Goal: Transaction & Acquisition: Purchase product/service

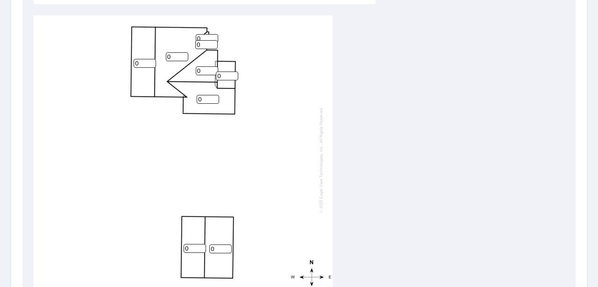
scroll to position [359, 0]
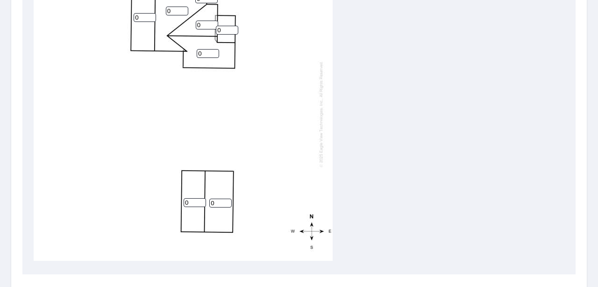
drag, startPoint x: 192, startPoint y: 196, endPoint x: 148, endPoint y: 194, distance: 44.0
click at [148, 194] on div "0 0 0 0 0 0 0 0 0" at bounding box center [183, 114] width 299 height 294
type input "6"
drag, startPoint x: 214, startPoint y: 196, endPoint x: 198, endPoint y: 195, distance: 16.4
click at [198, 195] on div "0 0 0 0 6 0 0 0 0" at bounding box center [183, 114] width 299 height 294
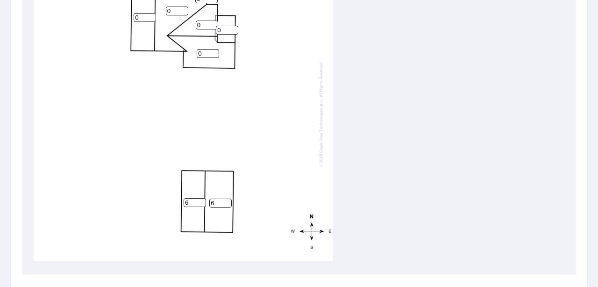
type input "6"
click at [283, 93] on div "0 6 0 0 6 0 0 0 0" at bounding box center [183, 114] width 299 height 294
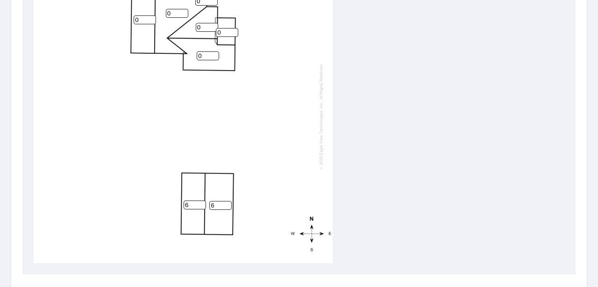
drag, startPoint x: 225, startPoint y: 31, endPoint x: 208, endPoint y: 29, distance: 17.4
click at [208, 29] on div "0 6 0 0 6 0 0 0 0" at bounding box center [183, 117] width 299 height 294
type input "5"
click at [203, 56] on input "0" at bounding box center [208, 55] width 22 height 9
drag, startPoint x: 202, startPoint y: 52, endPoint x: 10, endPoint y: 60, distance: 191.8
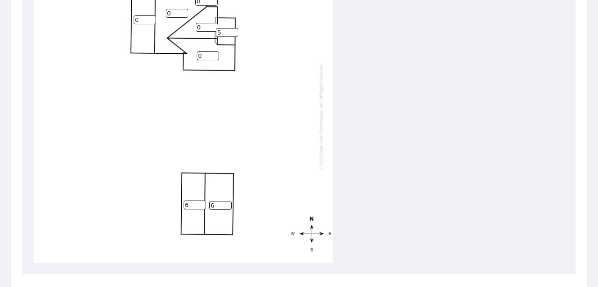
click at [186, 52] on div "0 6 0 0 6 0 5 0 0" at bounding box center [183, 117] width 299 height 294
click at [191, 203] on input "6" at bounding box center [195, 205] width 22 height 9
drag, startPoint x: 191, startPoint y: 203, endPoint x: 162, endPoint y: 201, distance: 29.1
click at [162, 201] on div "0 6 0 0 6 0 5 0 0" at bounding box center [183, 117] width 299 height 294
type input "5"
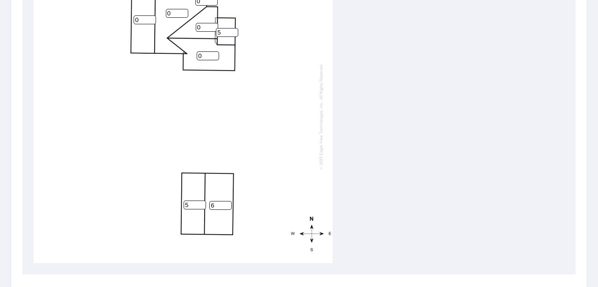
drag, startPoint x: 219, startPoint y: 205, endPoint x: 192, endPoint y: 205, distance: 27.1
click at [192, 205] on div "0 6 0 0 5 0 5 0 0" at bounding box center [183, 117] width 299 height 294
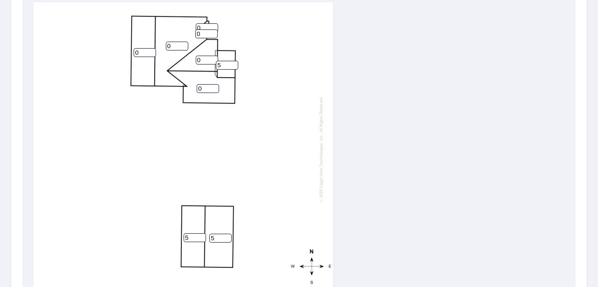
scroll to position [312, 0]
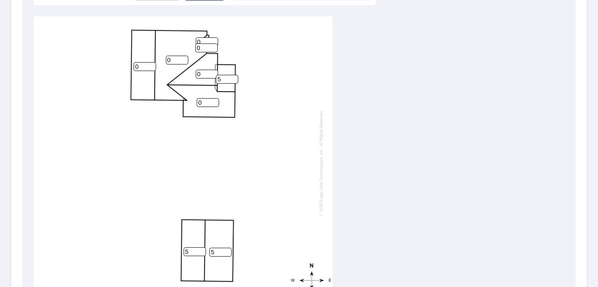
type input "5"
click at [203, 100] on input "0" at bounding box center [208, 102] width 22 height 9
click at [198, 100] on input "0" at bounding box center [208, 102] width 22 height 9
type input "6"
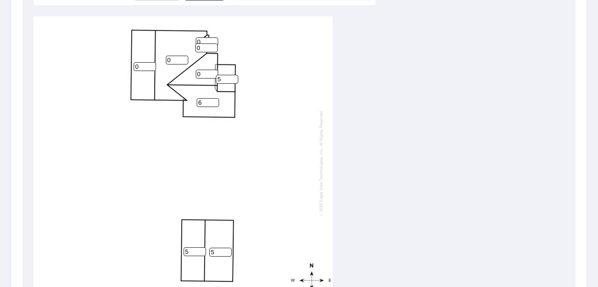
drag, startPoint x: 203, startPoint y: 70, endPoint x: 184, endPoint y: 70, distance: 18.7
click at [184, 70] on div "0 5 0 6 5 0 5 0 0" at bounding box center [183, 163] width 299 height 294
type input "6"
drag, startPoint x: 139, startPoint y: 70, endPoint x: 124, endPoint y: 70, distance: 15.4
click at [124, 70] on div "0 5 0 6 5 6 5 0 0" at bounding box center [183, 163] width 299 height 294
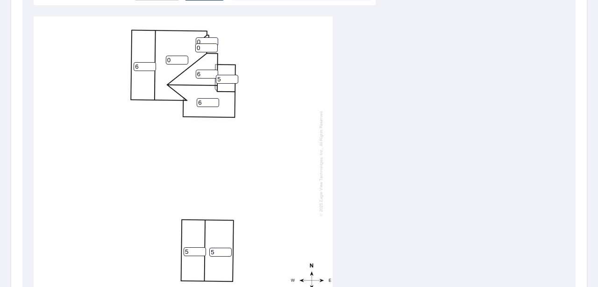
type input "6"
click at [175, 56] on input "0" at bounding box center [177, 60] width 22 height 9
drag, startPoint x: 175, startPoint y: 56, endPoint x: 155, endPoint y: 58, distance: 20.2
click at [155, 58] on div "0 5 6 6 5 6 5 0 0" at bounding box center [183, 163] width 299 height 294
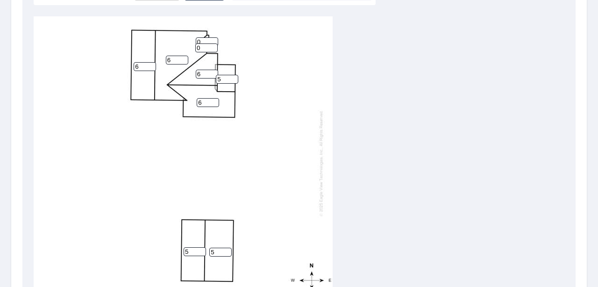
type input "6"
click at [200, 51] on input "0" at bounding box center [206, 47] width 22 height 9
click at [180, 51] on div "6 5 6 6 5 6 5 0 0" at bounding box center [183, 163] width 299 height 294
drag, startPoint x: 201, startPoint y: 46, endPoint x: 185, endPoint y: 48, distance: 16.0
click at [185, 48] on div "6 5 6 6 5 6 5 0 0" at bounding box center [183, 163] width 299 height 294
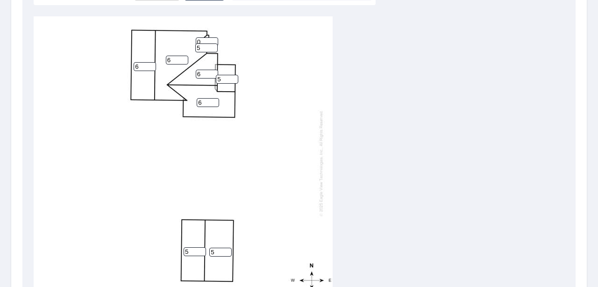
type input "5"
drag, startPoint x: 210, startPoint y: 41, endPoint x: 204, endPoint y: 41, distance: 6.5
click at [209, 41] on input "1" at bounding box center [207, 41] width 22 height 9
drag, startPoint x: 203, startPoint y: 41, endPoint x: 187, endPoint y: 42, distance: 16.4
click at [187, 42] on div "6 5 6 6 5 6 5 1 5" at bounding box center [183, 163] width 299 height 294
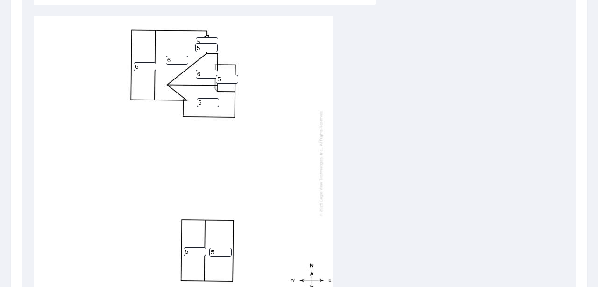
type input "5"
click at [310, 165] on div "6 5 6 6 5 6 5 5 5" at bounding box center [183, 163] width 299 height 294
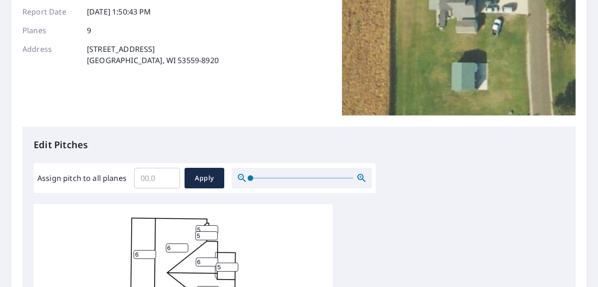
scroll to position [125, 0]
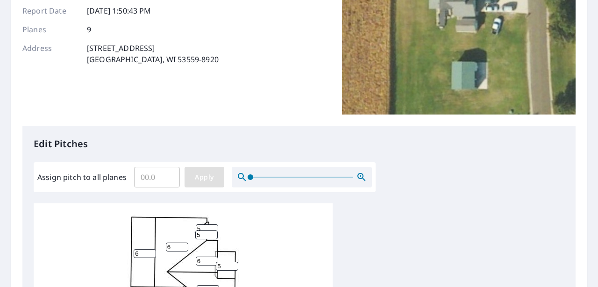
click at [200, 173] on span "Apply" at bounding box center [204, 178] width 25 height 12
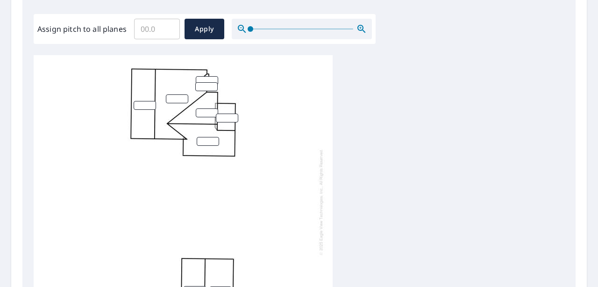
scroll to position [187, 0]
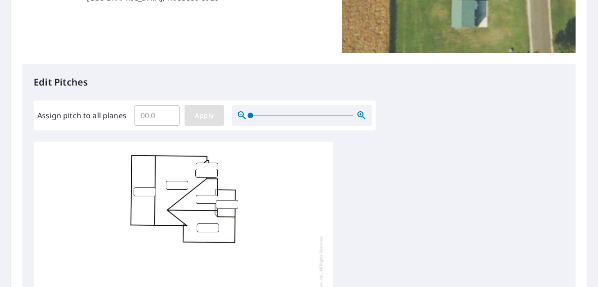
click at [219, 112] on button "Apply" at bounding box center [205, 115] width 40 height 21
click at [304, 115] on span at bounding box center [302, 115] width 103 height 1
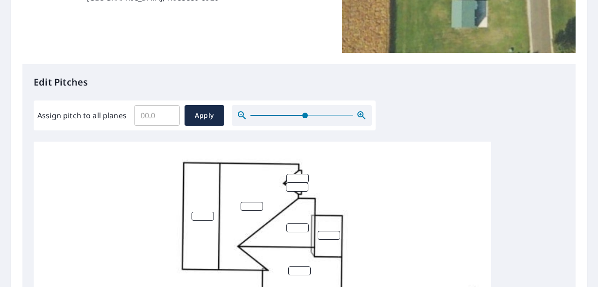
click at [251, 115] on span at bounding box center [302, 115] width 103 height 1
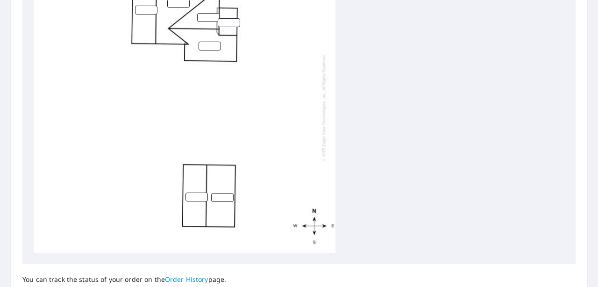
scroll to position [453, 0]
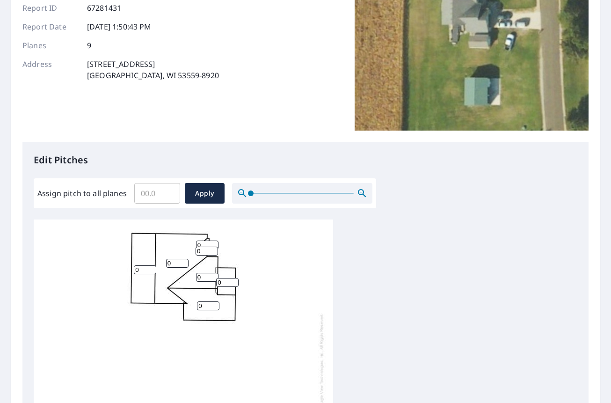
scroll to position [140, 0]
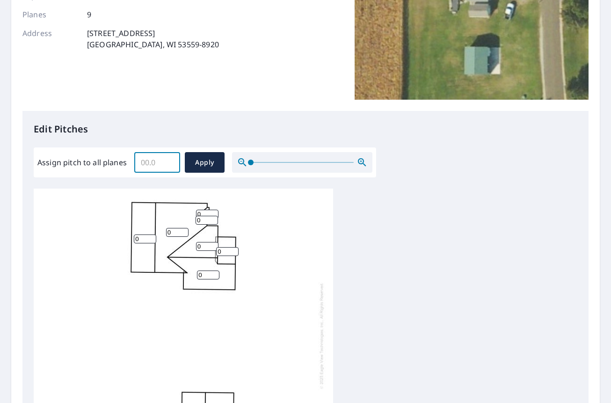
click at [155, 162] on input "Assign pitch to all planes" at bounding box center [157, 162] width 46 height 26
type input "6"
click at [203, 162] on span "Apply" at bounding box center [204, 163] width 25 height 12
type input "6"
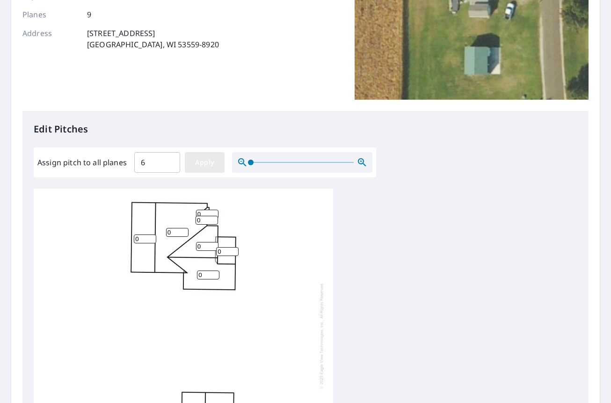
type input "6"
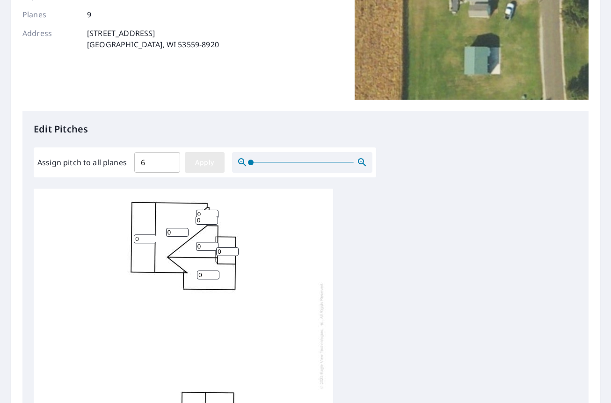
type input "6"
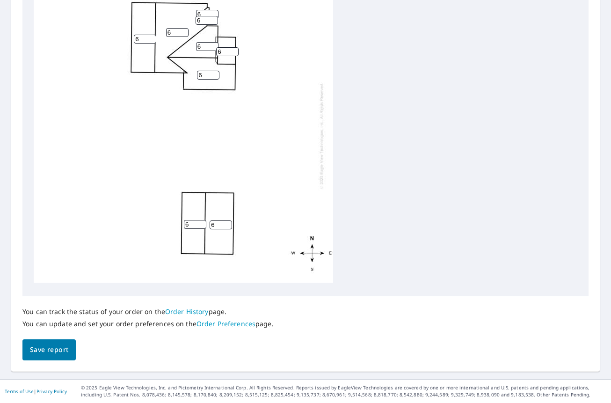
scroll to position [9, 0]
click at [45, 352] on span "Save report" at bounding box center [49, 350] width 38 height 12
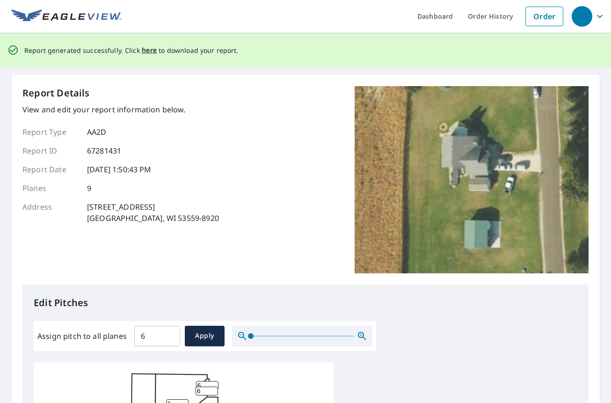
scroll to position [0, 0]
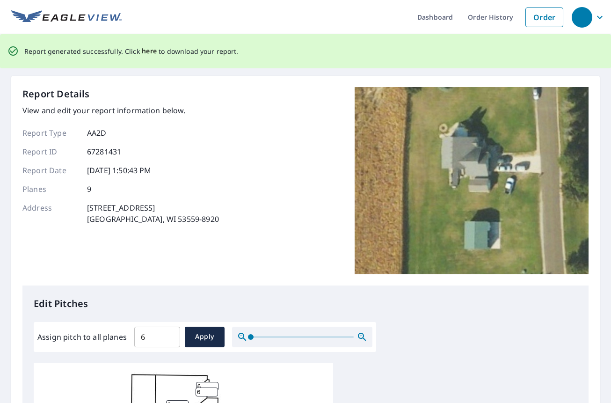
click at [149, 52] on span "here" at bounding box center [149, 51] width 15 height 12
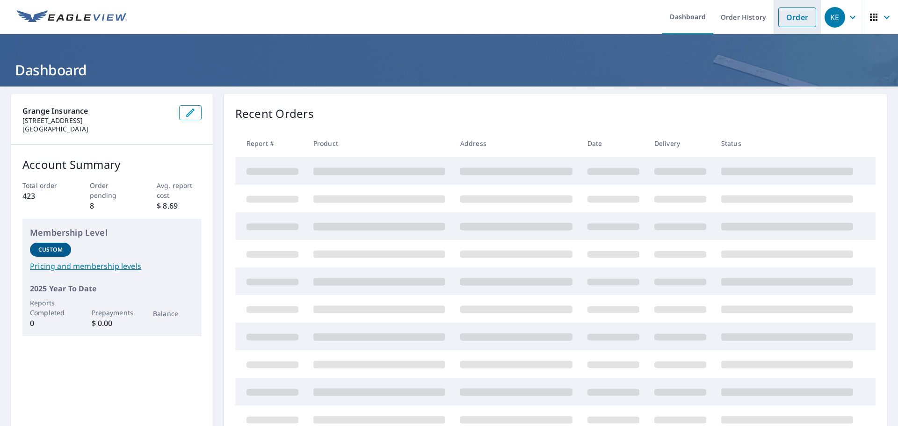
click at [783, 15] on link "Order" at bounding box center [797, 17] width 38 height 20
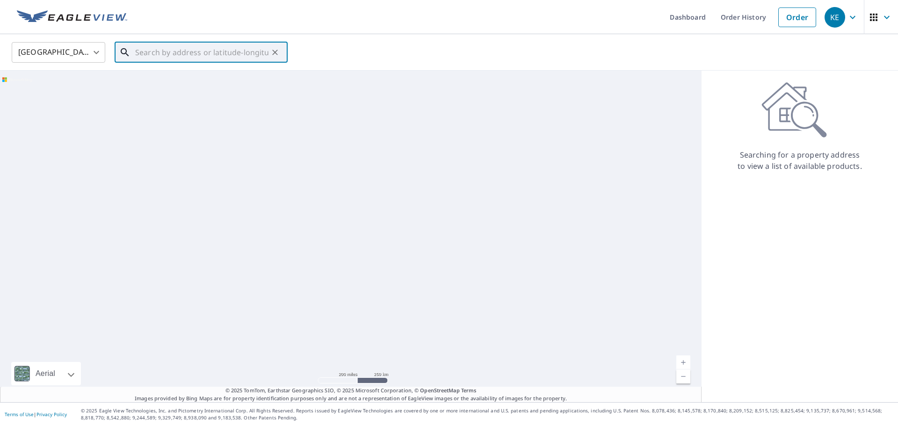
click at [194, 51] on input "text" at bounding box center [201, 52] width 133 height 26
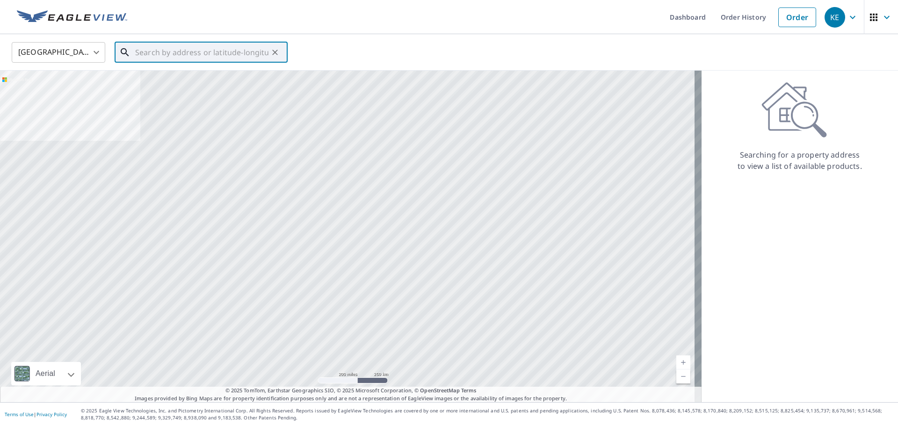
paste input "[STREET_ADDRESS][PERSON_NAME]"
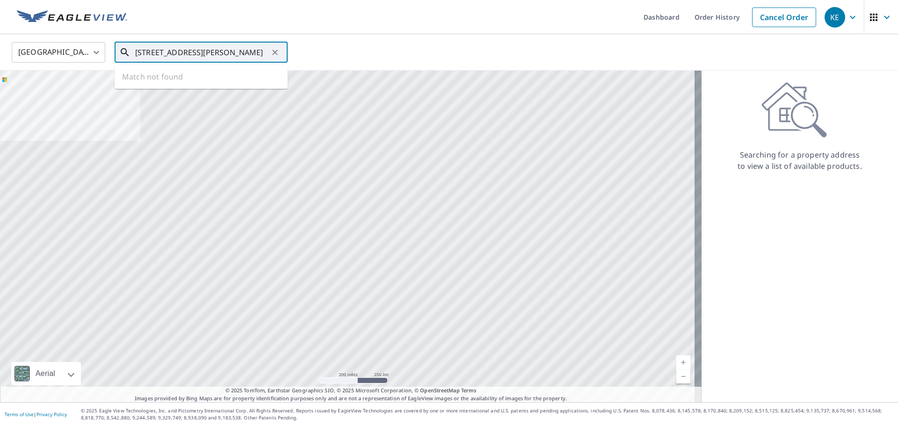
scroll to position [0, 28]
click at [185, 79] on span "5921 Lochinvars Trl" at bounding box center [206, 79] width 147 height 11
type input "5921 Lochinvars Trl Marshall, WI 53559"
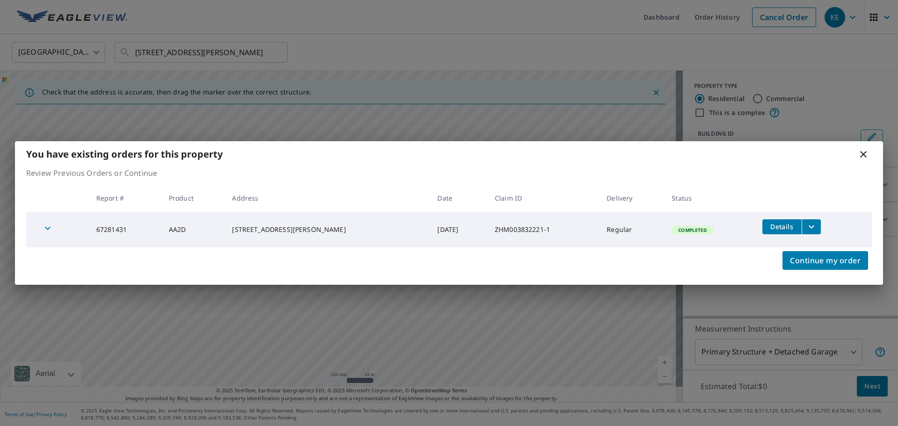
click at [382, 200] on table "Report # Product Address Date Claim ID Delivery Status 67281431 AA2D 5921 Lochi…" at bounding box center [448, 215] width 845 height 63
click at [863, 152] on icon at bounding box center [862, 154] width 11 height 11
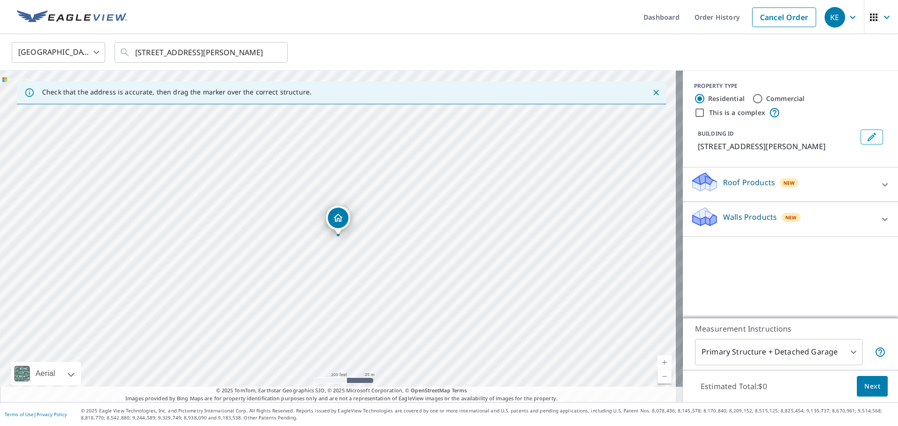
click at [755, 218] on p "Walls Products" at bounding box center [750, 216] width 54 height 11
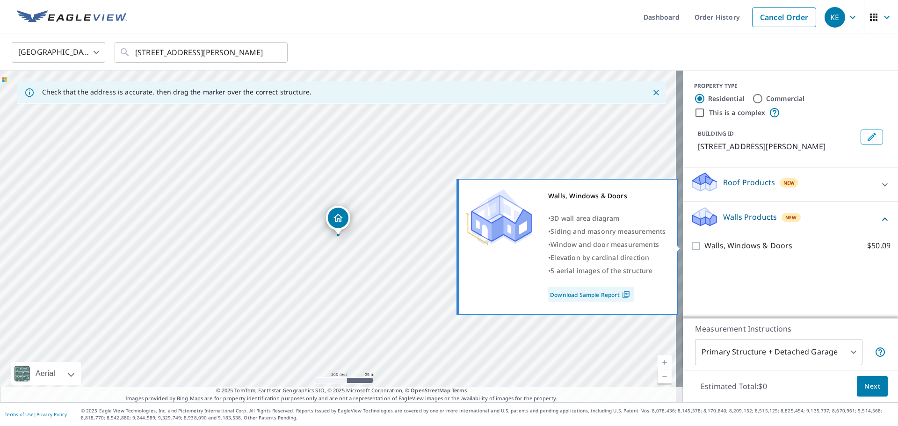
click at [711, 248] on p "Walls, Windows & Doors" at bounding box center [748, 246] width 88 height 12
click at [704, 248] on input "Walls, Windows & Doors $50.09" at bounding box center [697, 245] width 14 height 11
checkbox input "true"
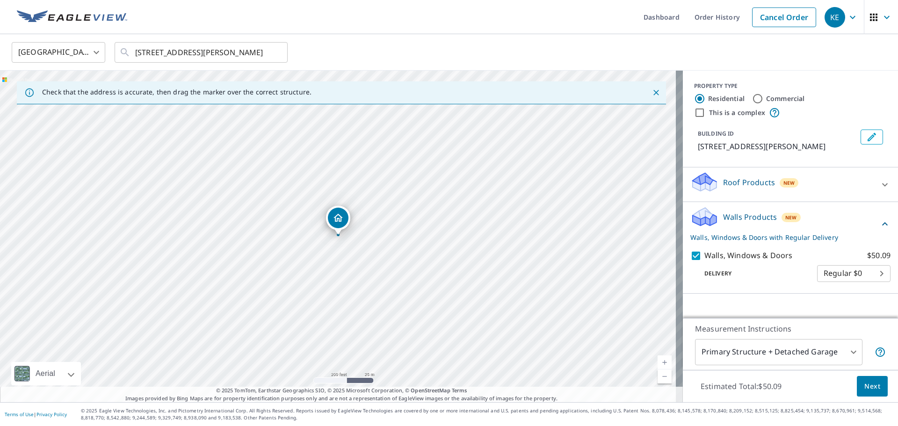
click at [864, 384] on span "Next" at bounding box center [872, 387] width 16 height 12
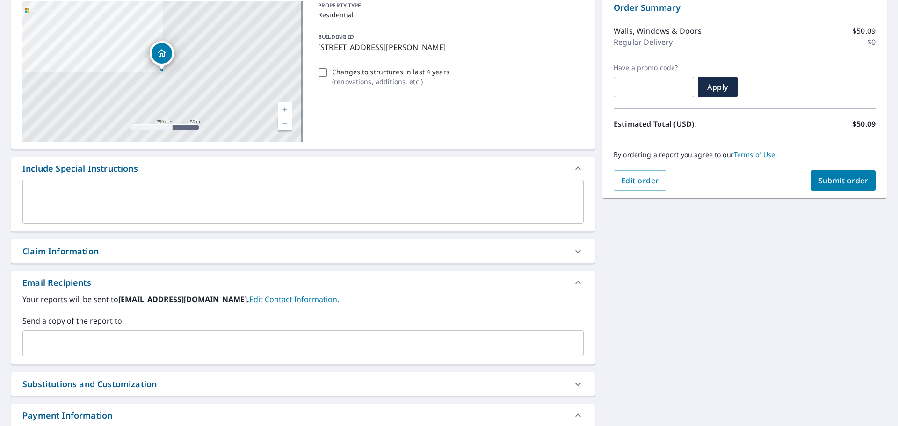
scroll to position [169, 0]
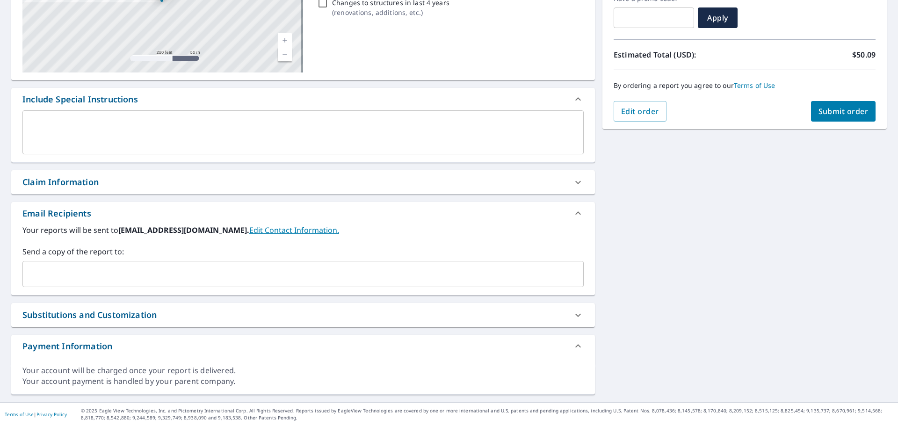
click at [85, 182] on div "Claim Information" at bounding box center [60, 182] width 76 height 13
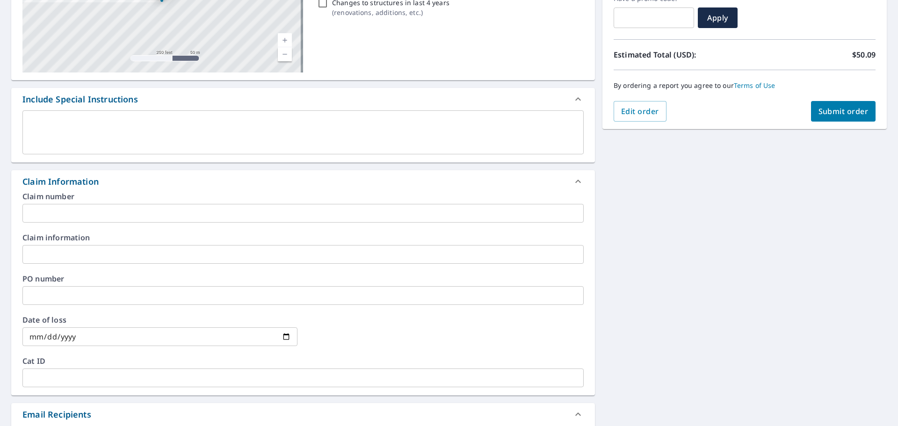
click at [61, 223] on div "Claim number ​ Claim information ​ PO number ​ Date of loss ​ Cat ID ​" at bounding box center [302, 294] width 583 height 202
click at [63, 209] on input "text" at bounding box center [302, 213] width 561 height 19
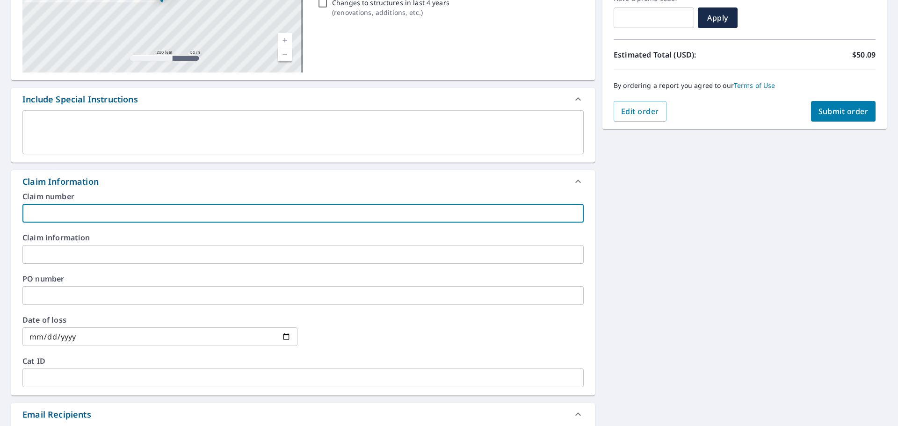
paste input "ZHM003832221"
type input "ZHM003832221"
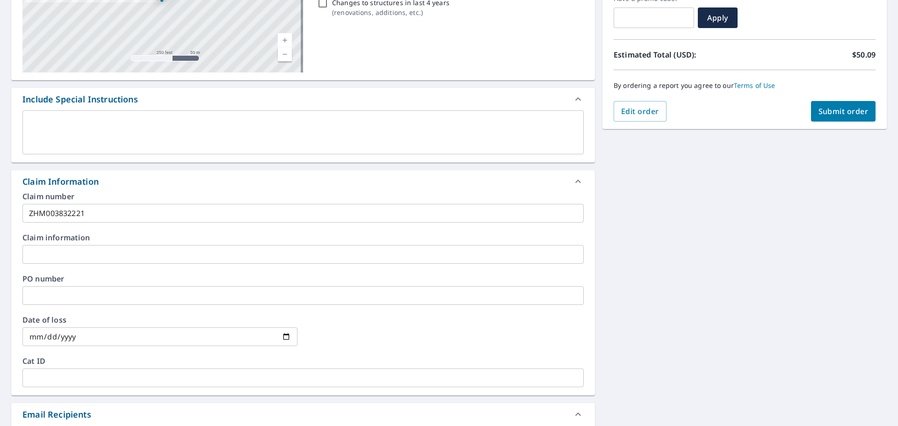
click at [853, 111] on span "Submit order" at bounding box center [843, 111] width 50 height 10
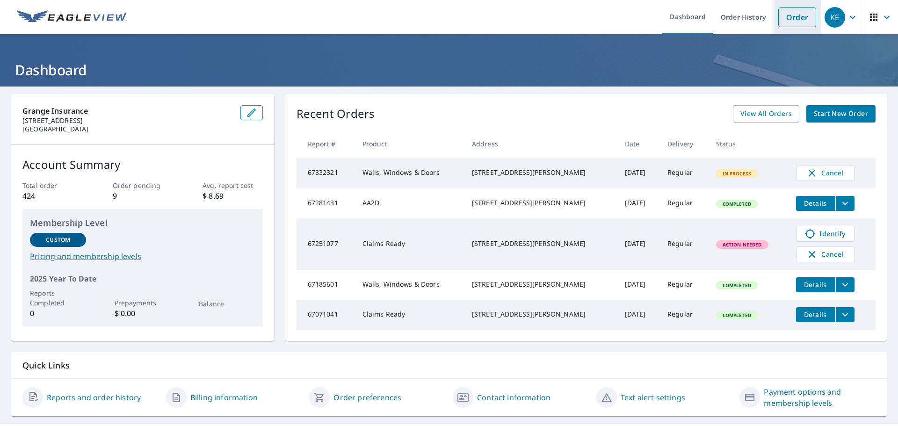
click at [789, 23] on link "Order" at bounding box center [797, 17] width 38 height 20
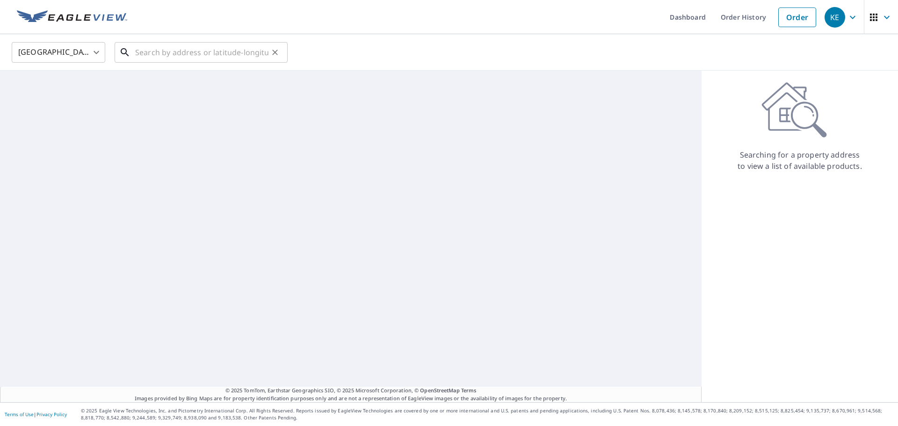
click at [165, 53] on input "text" at bounding box center [201, 52] width 133 height 26
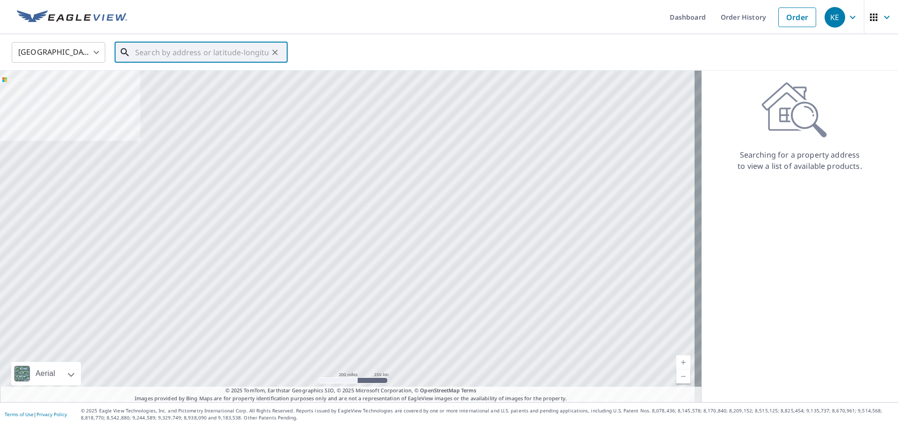
paste input "320 Charles St, Scranton, PA 18508-1323"
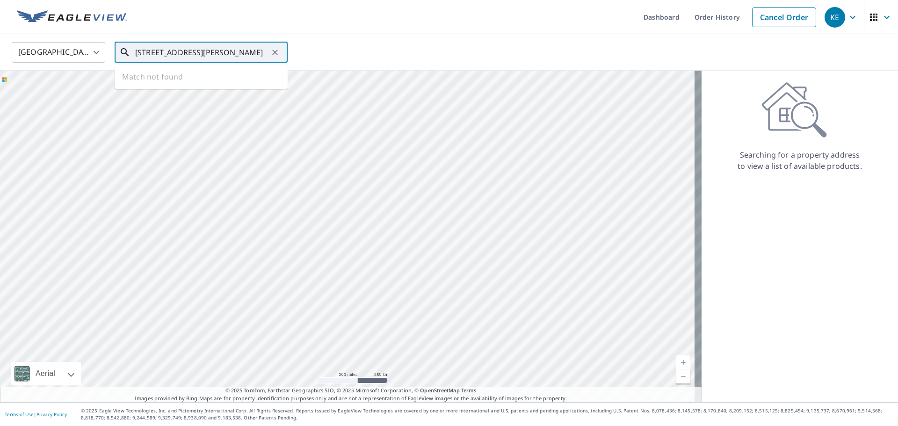
scroll to position [0, 10]
click at [167, 78] on span "320 Charles St" at bounding box center [206, 79] width 147 height 11
type input "320 Charles St Scranton, PA 18508"
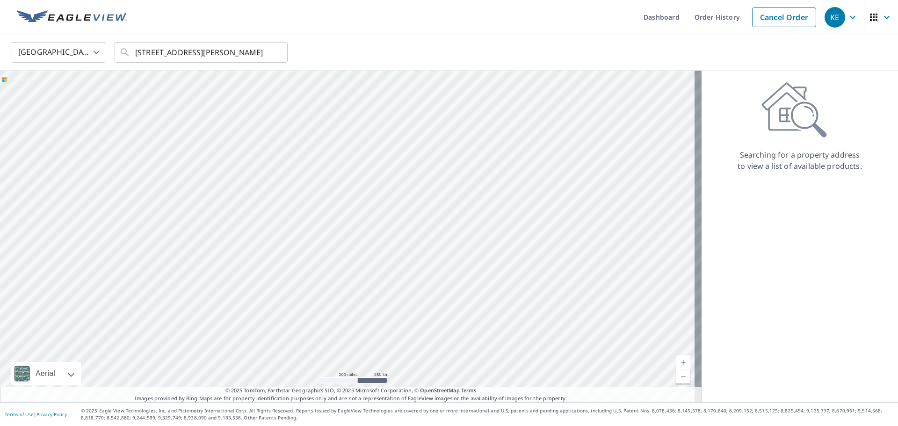
scroll to position [0, 0]
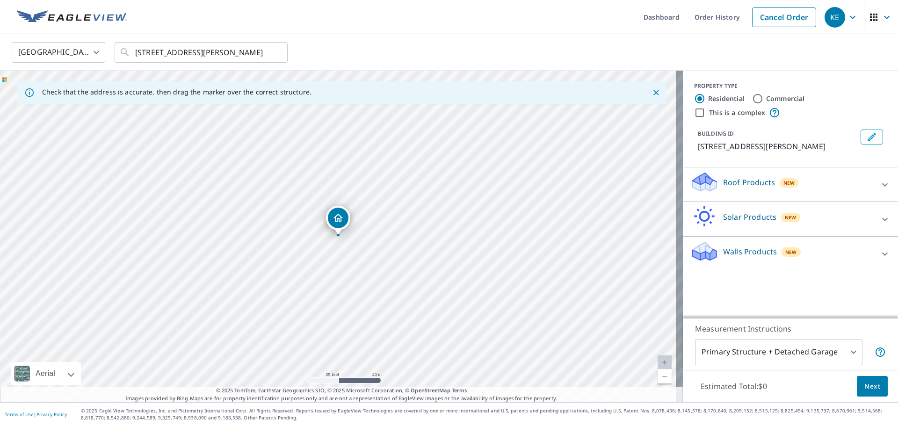
click at [729, 249] on p "Walls Products" at bounding box center [750, 251] width 54 height 11
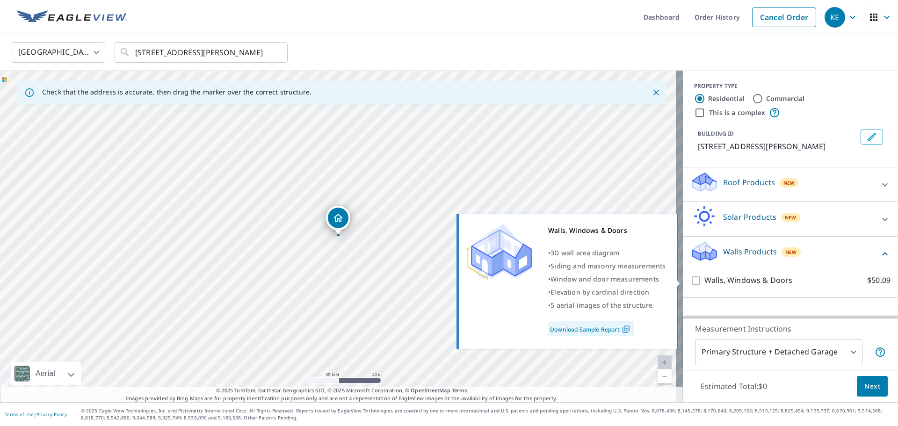
click at [716, 280] on p "Walls, Windows & Doors" at bounding box center [748, 280] width 88 height 12
click at [704, 280] on input "Walls, Windows & Doors $50.09" at bounding box center [697, 280] width 14 height 11
checkbox input "true"
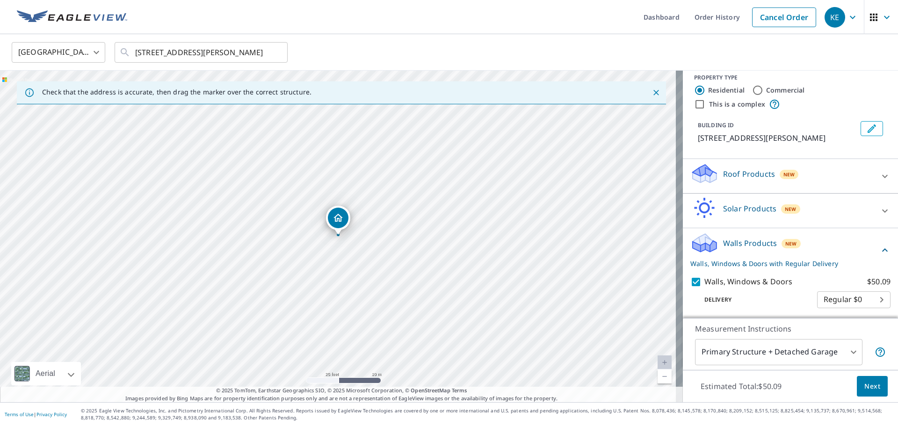
scroll to position [10, 0]
click at [877, 388] on button "Next" at bounding box center [871, 386] width 31 height 21
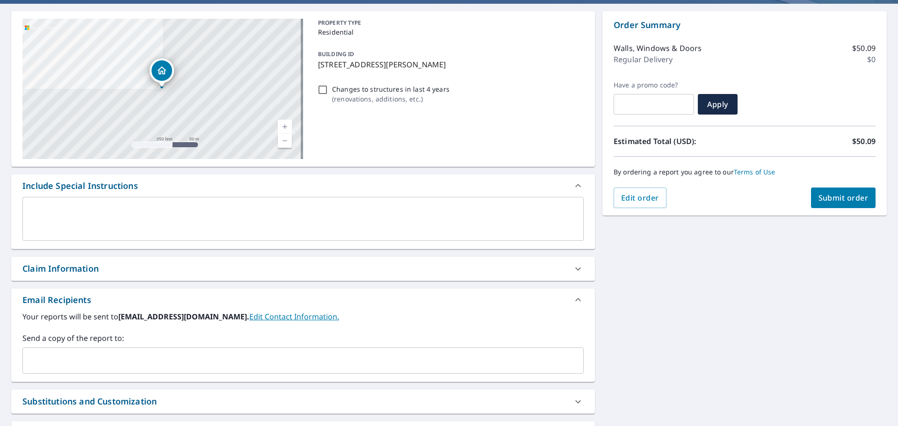
scroll to position [169, 0]
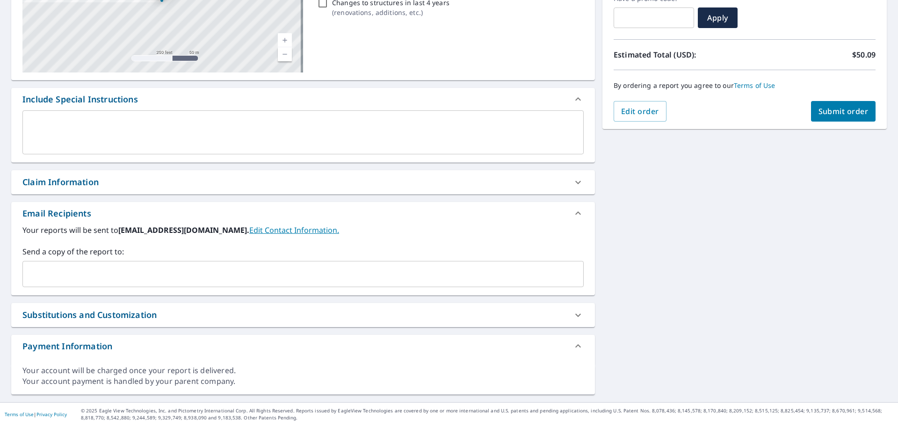
click at [73, 181] on div "Claim Information" at bounding box center [60, 182] width 76 height 13
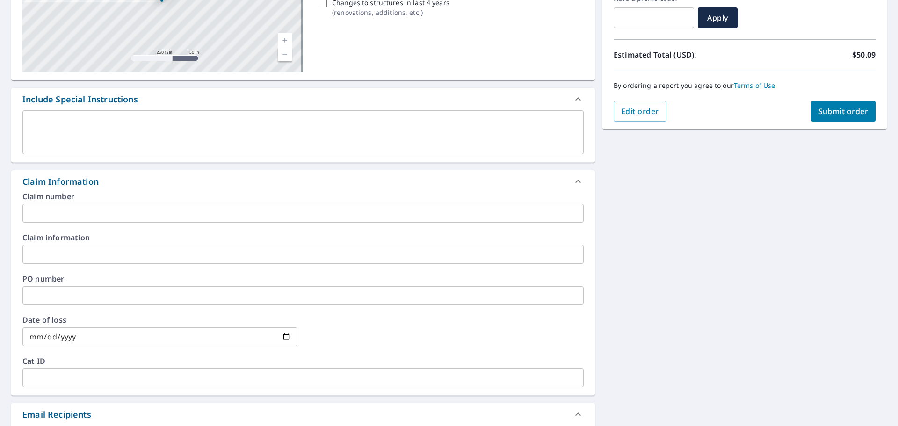
click at [49, 215] on input "text" at bounding box center [302, 213] width 561 height 19
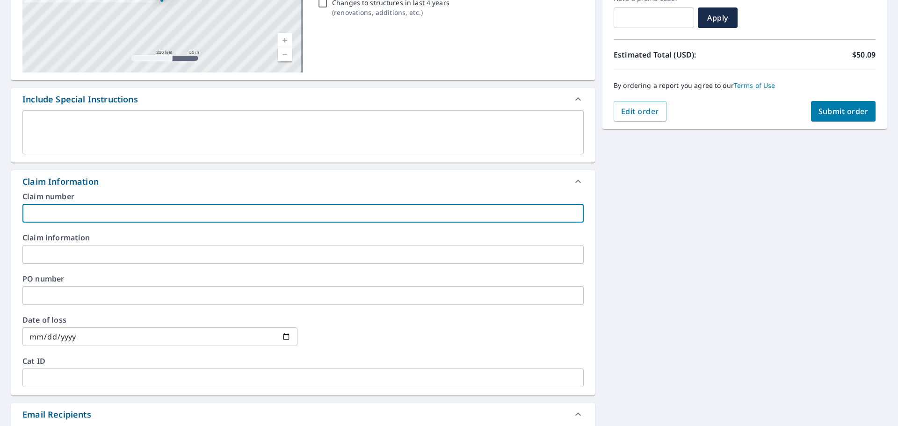
paste input "ZHM003833382"
type input "ZHM003833382"
click at [641, 231] on div "320 Charles St Scranton, PA 18508 Aerial Road A standard road map Aerial A deta…" at bounding box center [449, 260] width 898 height 686
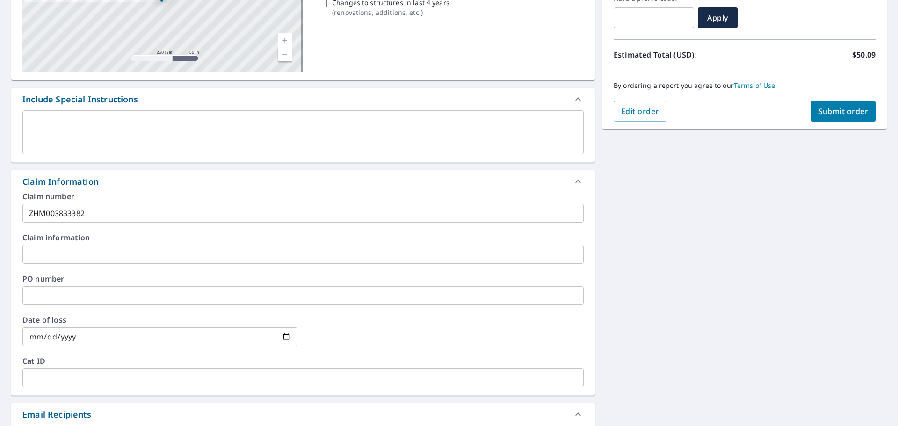
click at [843, 113] on span "Submit order" at bounding box center [843, 111] width 50 height 10
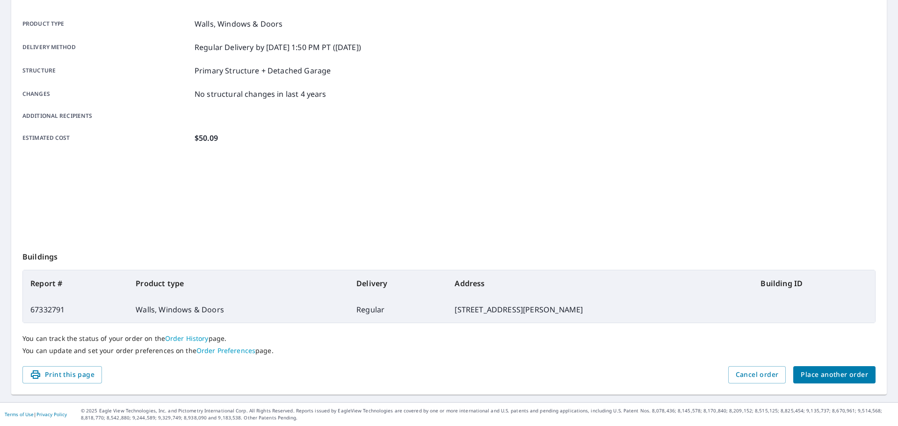
scroll to position [124, 0]
